Goal: Check status: Check status

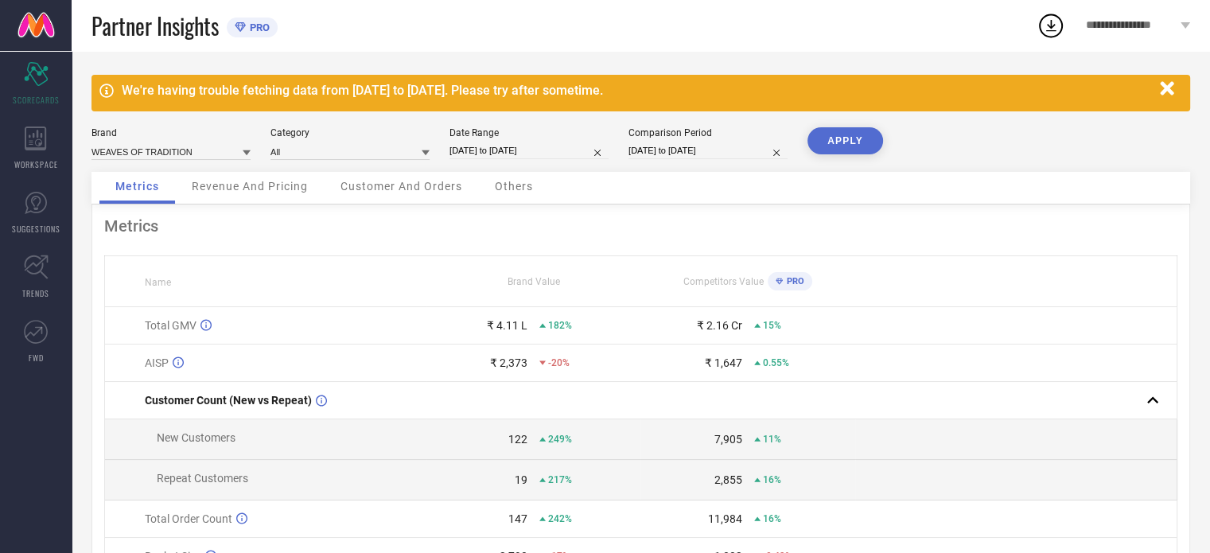
click at [493, 156] on input "[DATE] to [DATE]" at bounding box center [528, 150] width 159 height 17
select select "7"
select select "2025"
select select "8"
select select "2025"
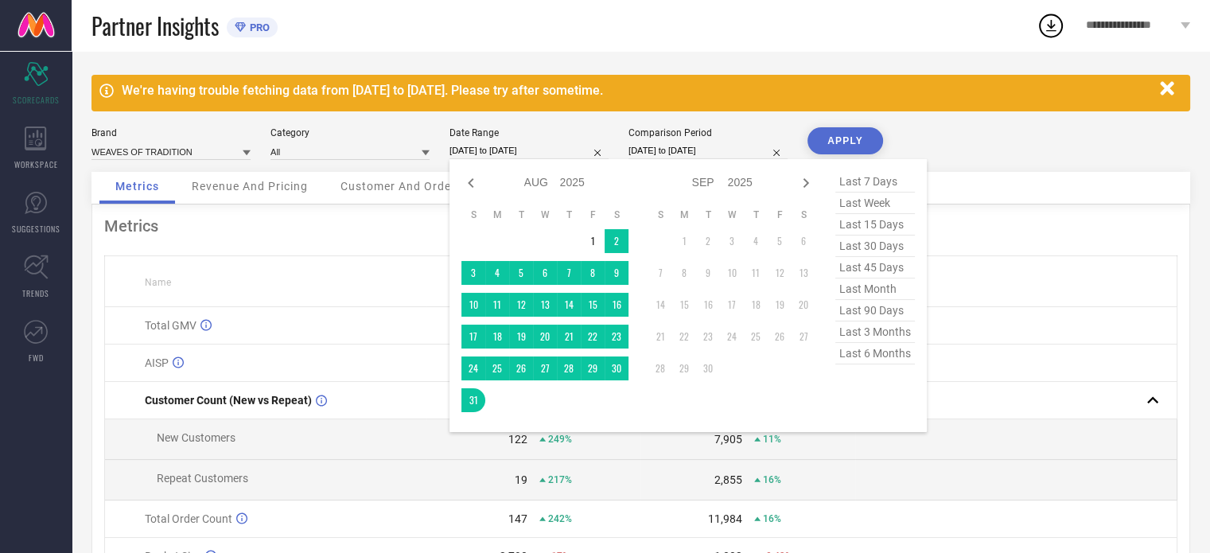
click at [999, 185] on div "Metrics Revenue And Pricing Customer And Orders Others" at bounding box center [640, 188] width 1099 height 33
